Goal: Find specific page/section: Find specific page/section

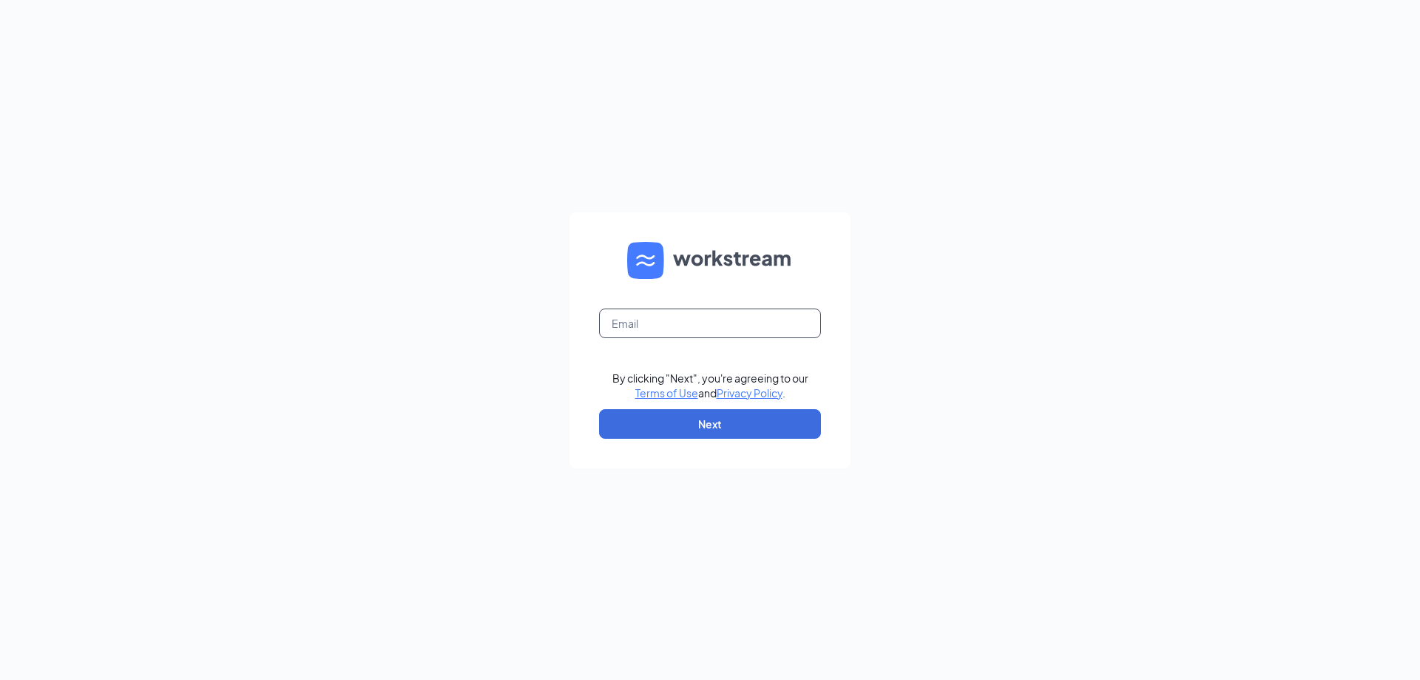
click at [638, 334] on input "text" at bounding box center [710, 324] width 222 height 30
type input "[EMAIL_ADDRESS][DOMAIN_NAME]"
click at [658, 415] on button "Next" at bounding box center [710, 424] width 222 height 30
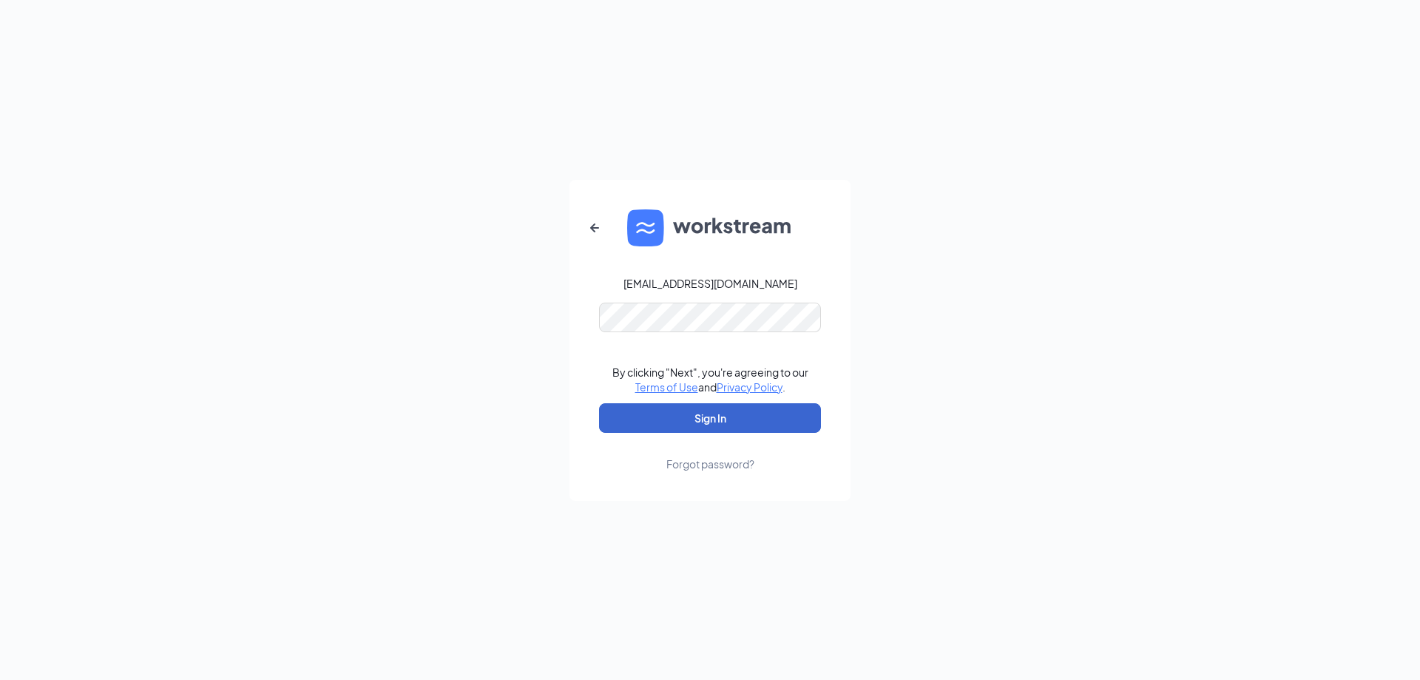
click at [673, 417] on button "Sign In" at bounding box center [710, 418] width 222 height 30
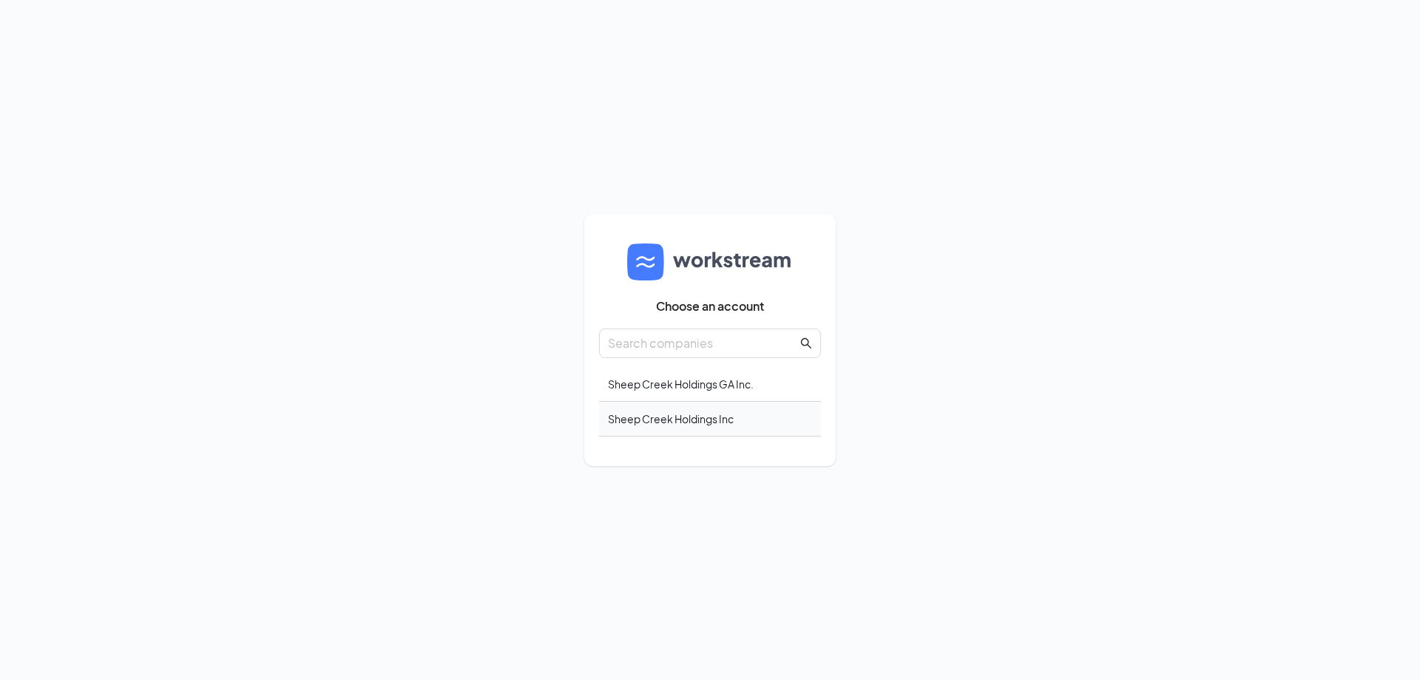
scroll to position [1, 0]
click at [644, 416] on div "Sheep Creek Holdings Inc" at bounding box center [710, 419] width 222 height 35
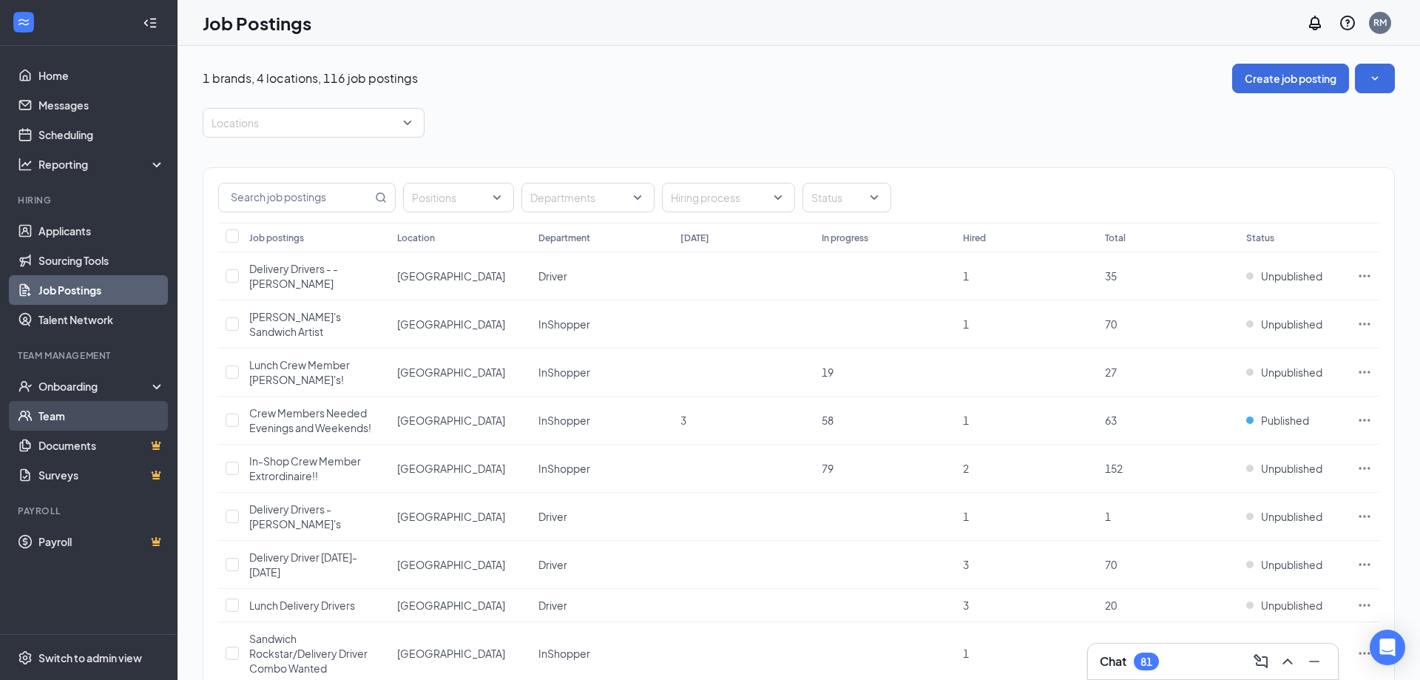
click at [48, 416] on link "Team" at bounding box center [101, 416] width 127 height 30
